Goal: Task Accomplishment & Management: Manage account settings

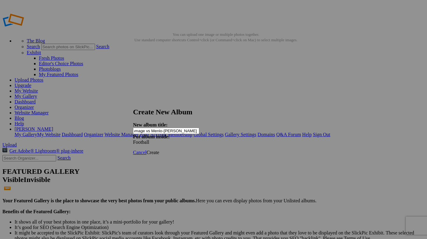
scroll to position [0, 46]
type input "Freshman Football Scrimmage vs Menlo-[PERSON_NAME] 2025 by [PERSON_NAME]"
click at [159, 150] on span "Create" at bounding box center [152, 152] width 13 height 5
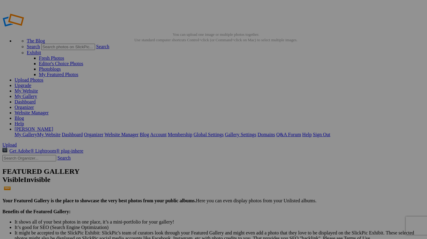
drag, startPoint x: 43, startPoint y: 91, endPoint x: 42, endPoint y: 116, distance: 24.9
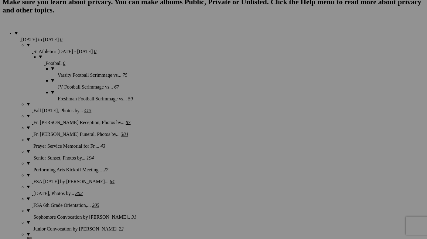
scroll to position [471, 0]
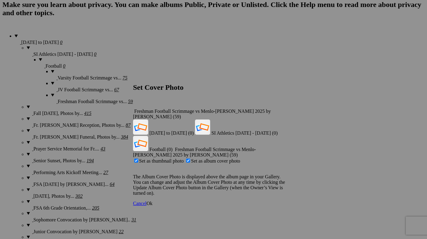
click at [152, 201] on span "Ok" at bounding box center [149, 203] width 6 height 5
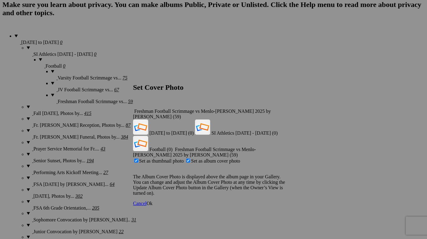
click at [152, 201] on span "Ok" at bounding box center [149, 203] width 6 height 5
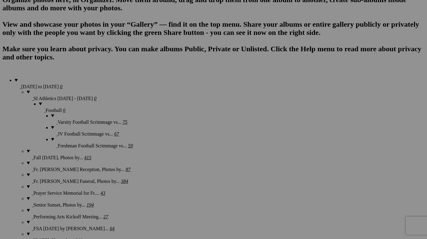
scroll to position [432, 0]
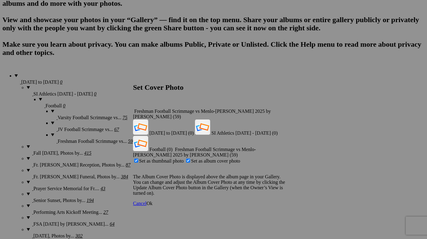
click at [152, 201] on span "Ok" at bounding box center [149, 203] width 6 height 5
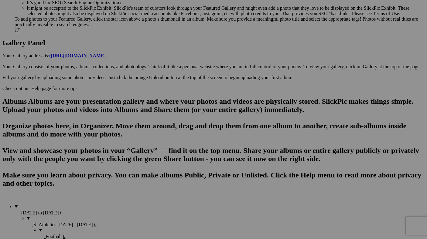
scroll to position [0, 0]
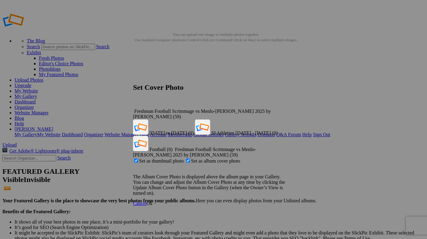
click at [152, 201] on span "Ok" at bounding box center [149, 203] width 6 height 5
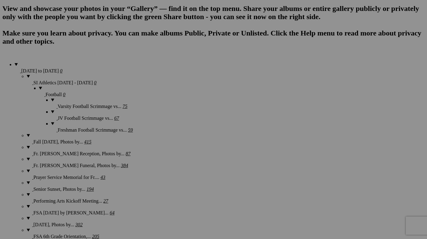
scroll to position [444, 0]
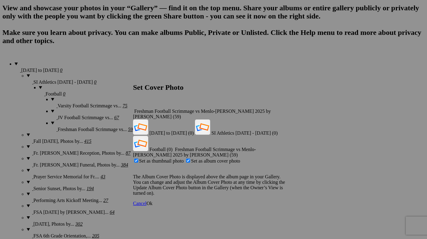
click at [152, 201] on span "Ok" at bounding box center [149, 203] width 6 height 5
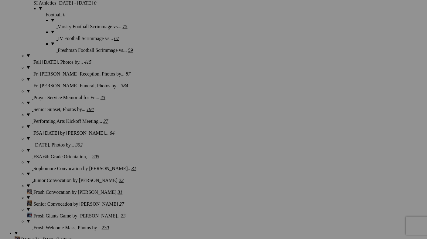
scroll to position [523, 0]
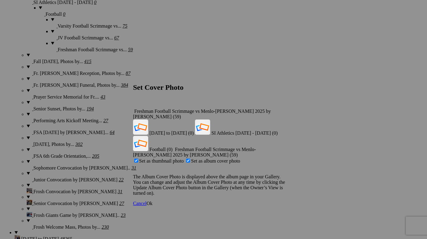
click at [152, 201] on span "Ok" at bounding box center [149, 203] width 6 height 5
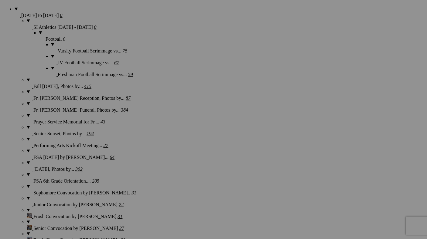
scroll to position [495, 0]
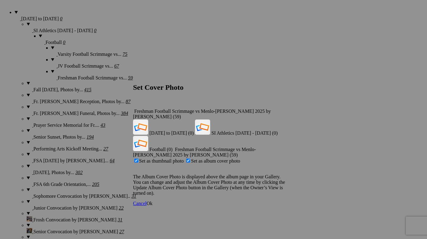
click at [152, 201] on span "Ok" at bounding box center [149, 203] width 6 height 5
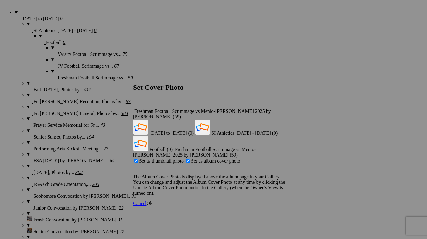
click at [152, 201] on span "Ok" at bounding box center [149, 203] width 6 height 5
